Goal: Information Seeking & Learning: Learn about a topic

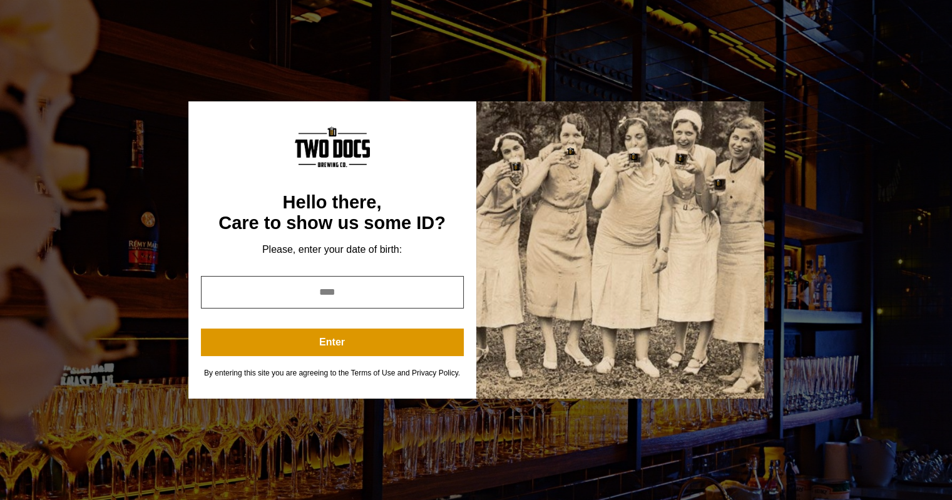
click at [344, 295] on input "year" at bounding box center [332, 292] width 263 height 33
type input "****"
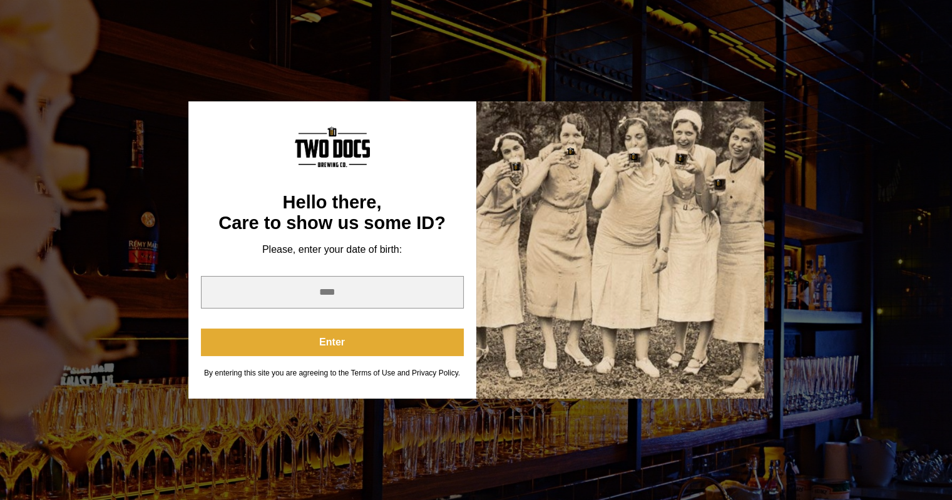
click at [354, 338] on button "Enter" at bounding box center [332, 343] width 263 height 28
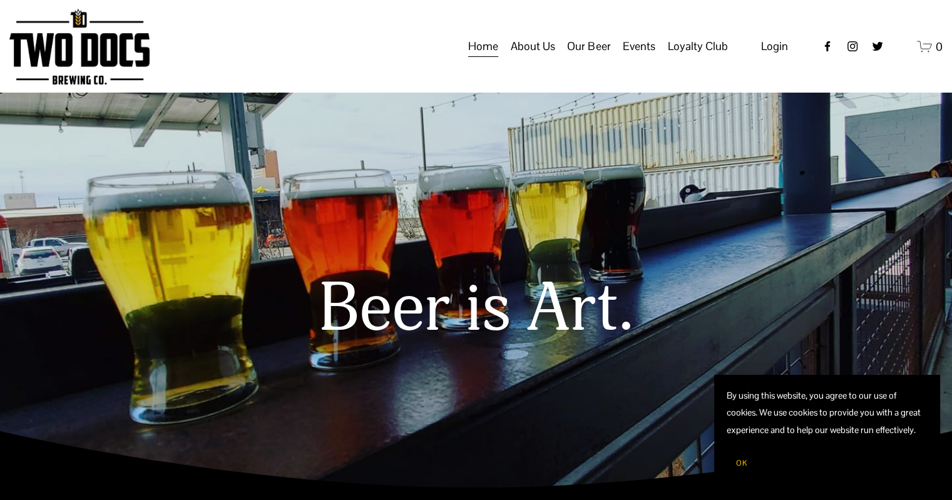
click at [0, 0] on span "Our Mission" at bounding box center [0, 0] width 0 height 0
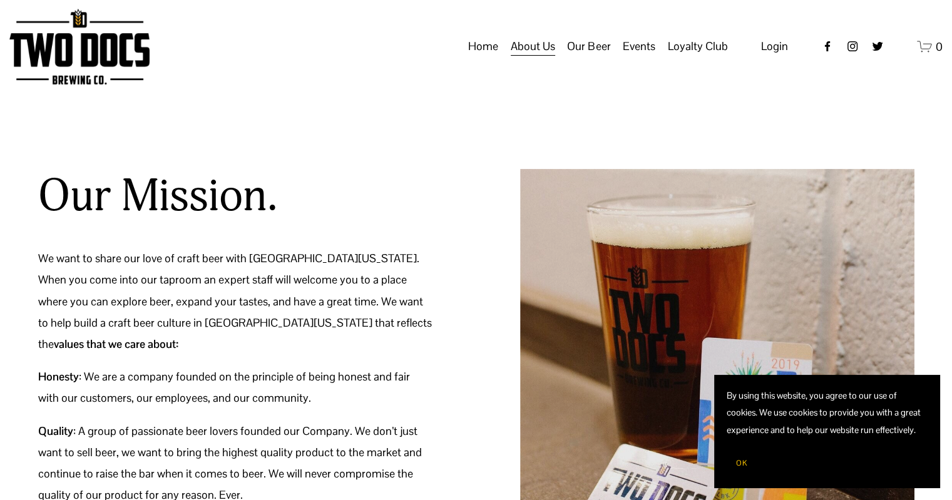
click at [739, 460] on span "OK" at bounding box center [741, 463] width 11 height 10
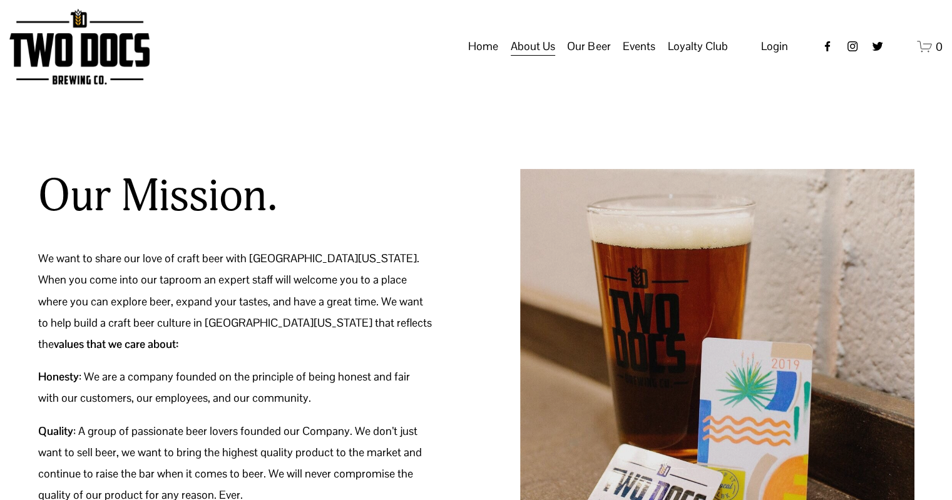
click at [0, 0] on span "Taproom Menu" at bounding box center [0, 0] width 0 height 0
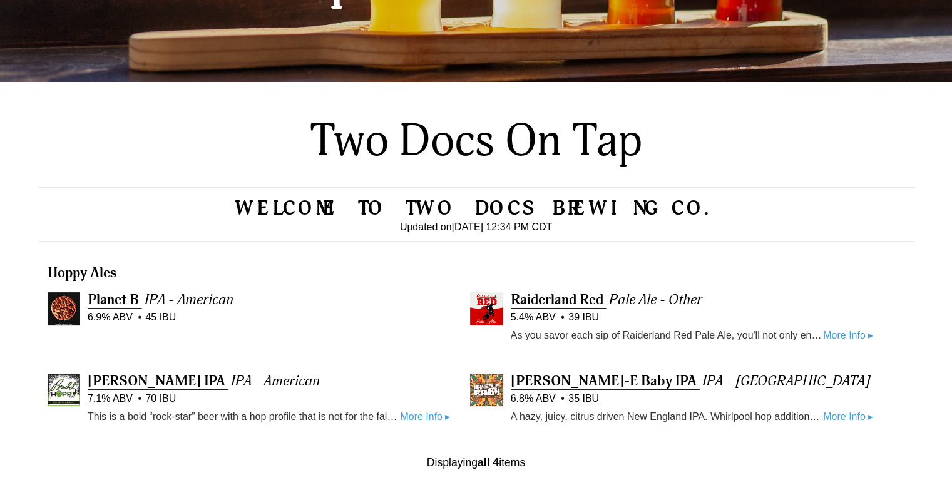
scroll to position [313, 0]
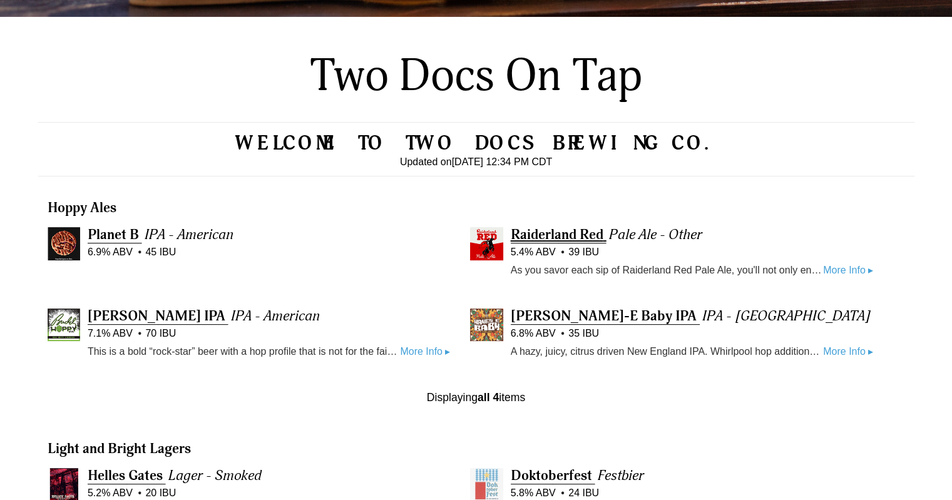
click at [566, 230] on span "Raiderland Red" at bounding box center [557, 235] width 93 height 18
